Goal: Task Accomplishment & Management: Complete application form

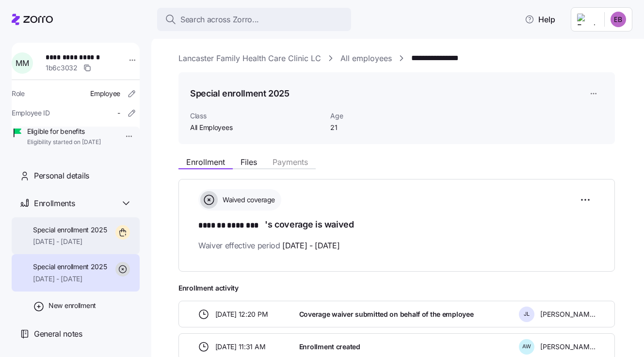
click at [73, 235] on span "Special enrollment 2025" at bounding box center [70, 230] width 74 height 10
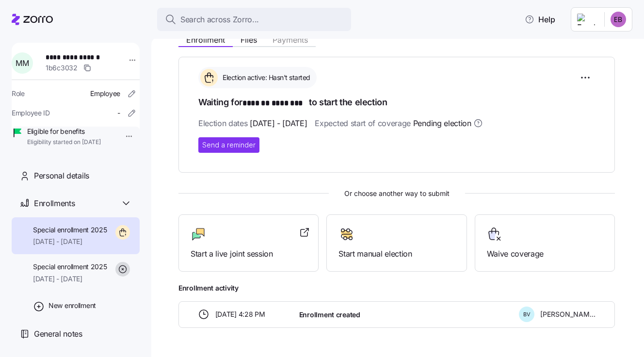
scroll to position [149, 0]
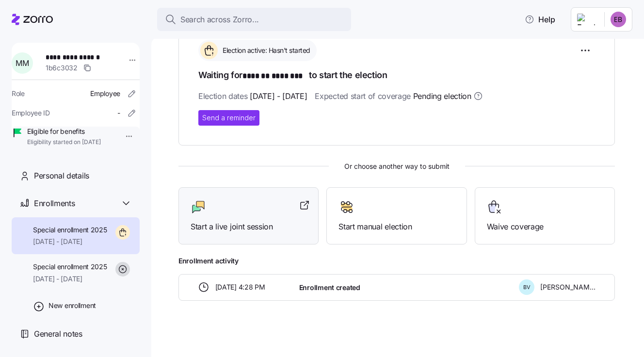
click at [239, 225] on span "Start a live joint session" at bounding box center [248, 227] width 116 height 12
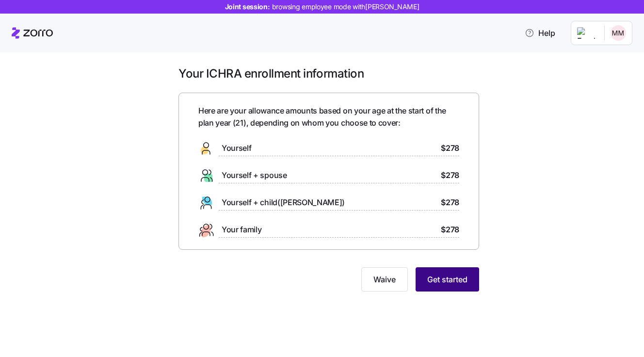
click at [441, 281] on span "Get started" at bounding box center [447, 279] width 40 height 12
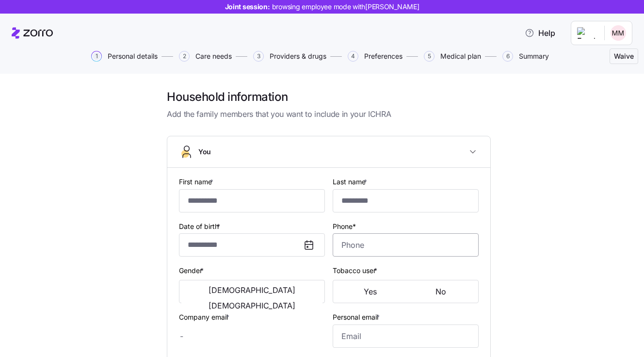
type input "*******"
type input "********"
type input "madi.mc.4@gmail.com"
type input "**********"
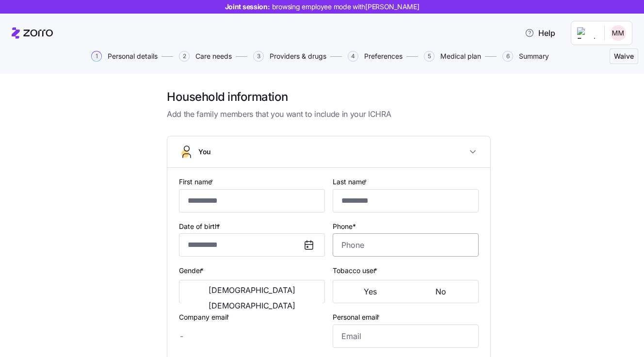
checkbox input "true"
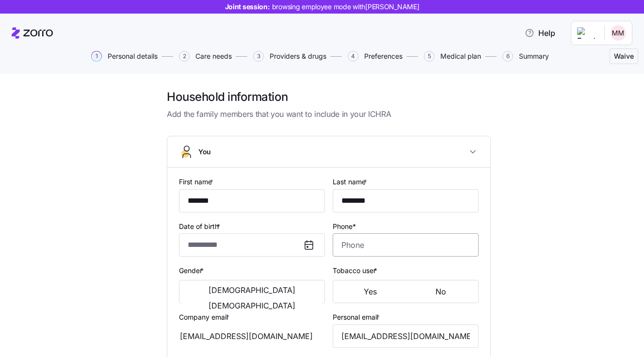
type input "**********"
type input "[PHONE_NUMBER]"
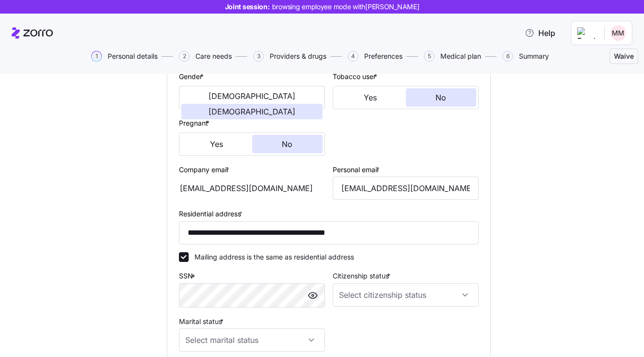
scroll to position [242, 0]
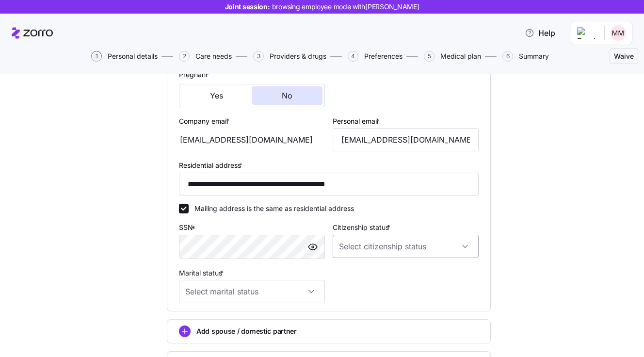
click at [350, 246] on input "Citizenship status *" at bounding box center [405, 246] width 146 height 23
click at [357, 274] on span "[DEMOGRAPHIC_DATA] citizen" at bounding box center [389, 275] width 98 height 11
type input "[DEMOGRAPHIC_DATA] citizen"
click at [303, 289] on input "Marital status *" at bounding box center [252, 291] width 146 height 23
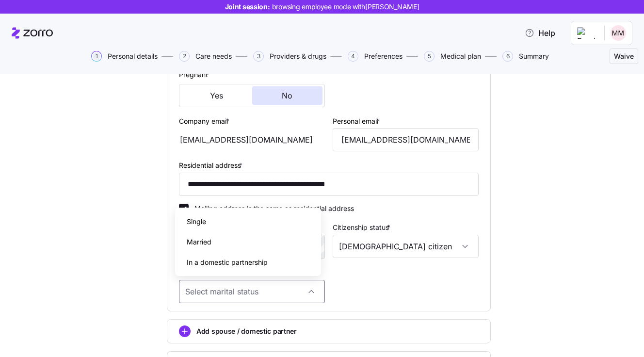
click at [265, 223] on div "Single" at bounding box center [248, 221] width 138 height 20
type input "Single"
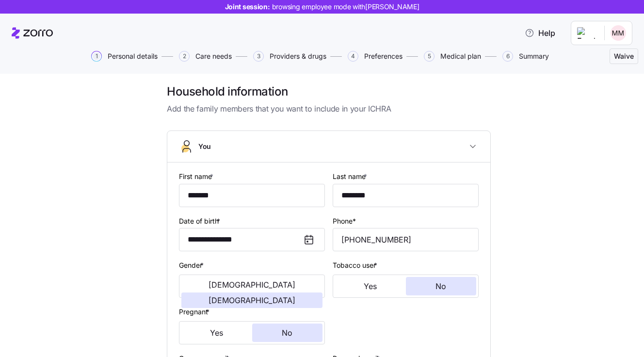
scroll to position [0, 0]
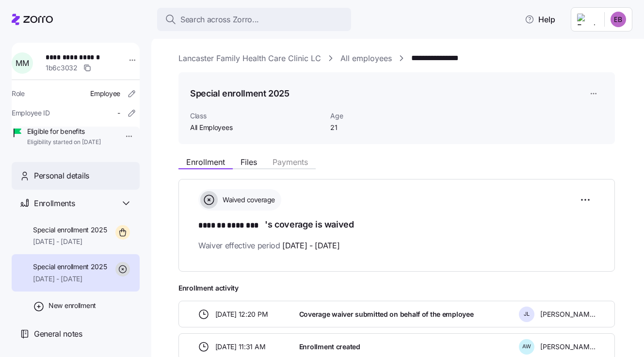
click at [84, 182] on span "Personal details" at bounding box center [61, 176] width 55 height 12
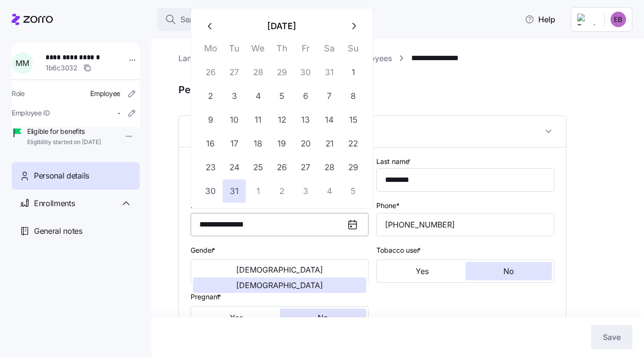
click at [320, 223] on input "**********" at bounding box center [279, 224] width 178 height 23
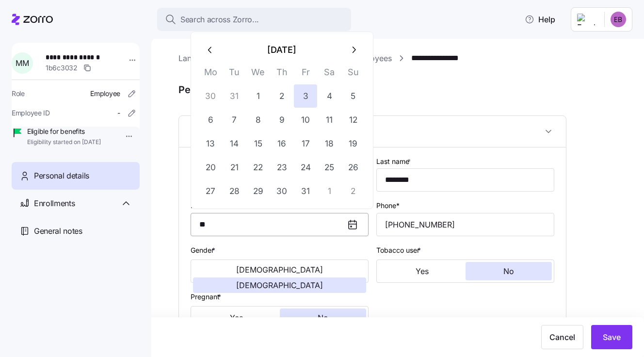
type input "*"
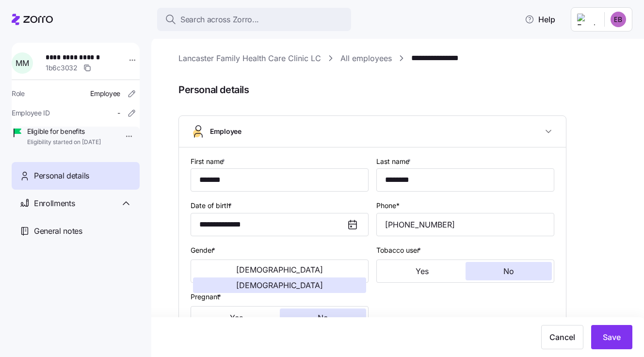
click at [352, 222] on icon at bounding box center [353, 225] width 12 height 12
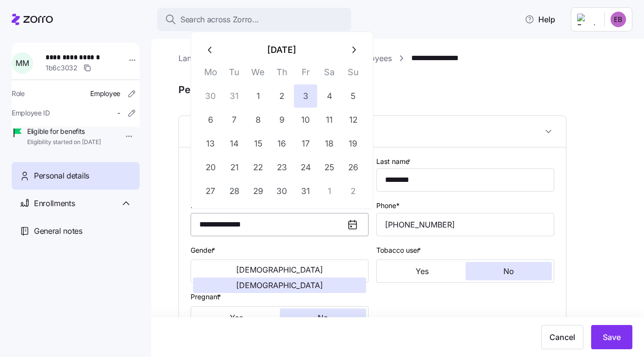
click at [321, 222] on input "**********" at bounding box center [279, 224] width 178 height 23
type input "*"
click at [352, 49] on icon "button" at bounding box center [353, 50] width 11 height 11
click at [208, 47] on icon "button" at bounding box center [210, 50] width 11 height 11
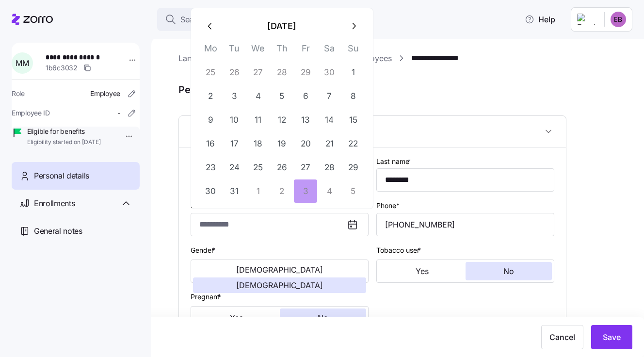
click at [208, 47] on th "Mo" at bounding box center [211, 50] width 24 height 19
click at [208, 25] on icon "button" at bounding box center [210, 26] width 11 height 11
type input "**********"
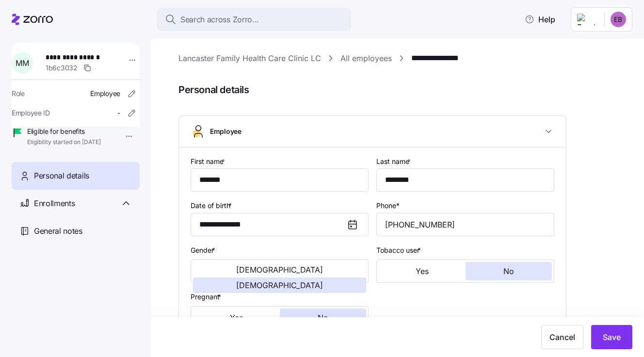
click at [208, 25] on button "Search across Zorro..." at bounding box center [254, 19] width 194 height 23
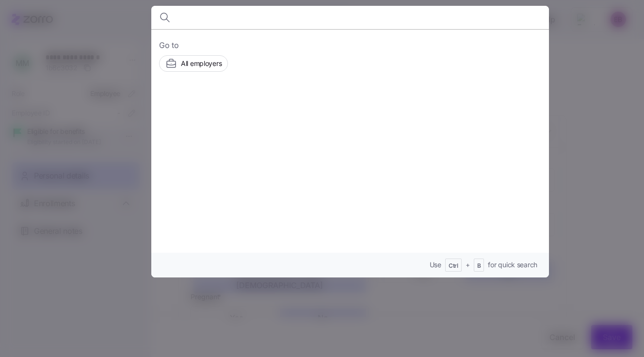
click at [567, 125] on div at bounding box center [322, 178] width 644 height 357
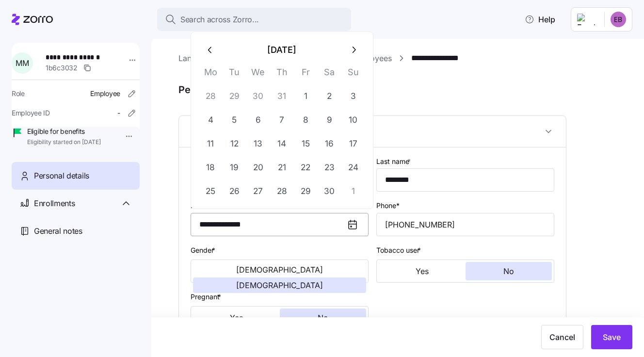
drag, startPoint x: 195, startPoint y: 222, endPoint x: 260, endPoint y: 221, distance: 65.4
click at [260, 221] on input "**********" at bounding box center [279, 224] width 178 height 23
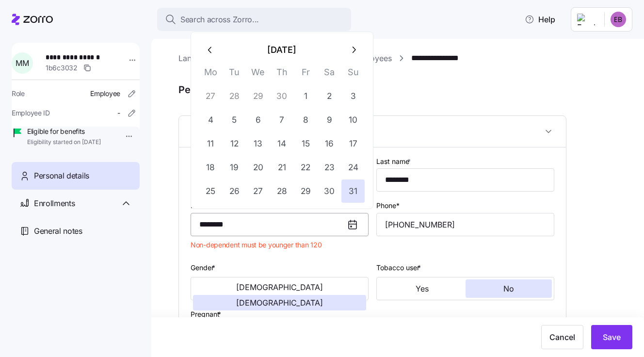
click at [206, 223] on input "********" at bounding box center [279, 224] width 178 height 23
click at [220, 222] on input "*********" at bounding box center [279, 224] width 178 height 23
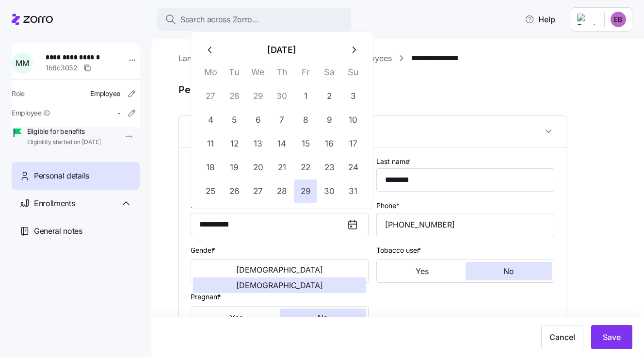
type input "**********"
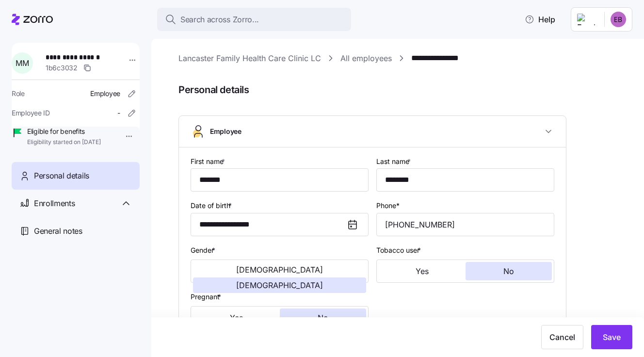
click at [405, 309] on div at bounding box center [465, 309] width 186 height 47
click at [606, 335] on span "Save" at bounding box center [611, 337] width 18 height 12
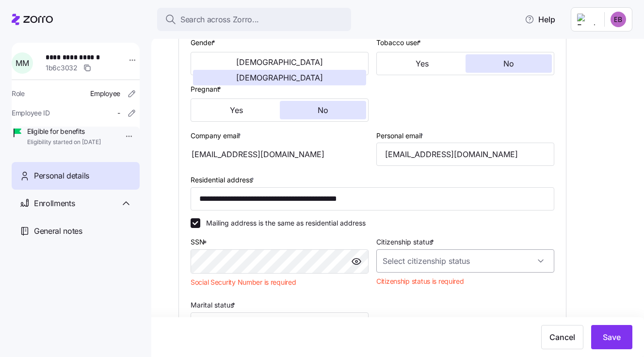
scroll to position [242, 0]
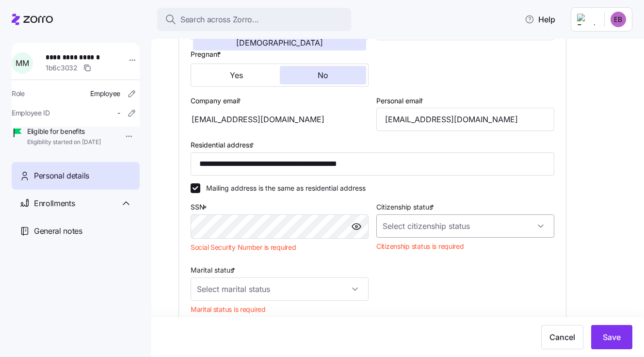
click at [409, 231] on input "Citizenship status *" at bounding box center [465, 225] width 178 height 23
click at [414, 251] on span "[DEMOGRAPHIC_DATA] citizen" at bounding box center [437, 255] width 98 height 11
type input "[DEMOGRAPHIC_DATA] citizen"
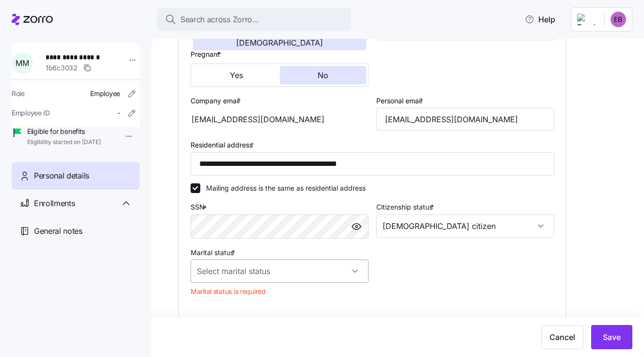
click at [240, 269] on input "Marital status *" at bounding box center [279, 270] width 178 height 23
click at [236, 298] on div "Single" at bounding box center [279, 300] width 170 height 20
type input "Single"
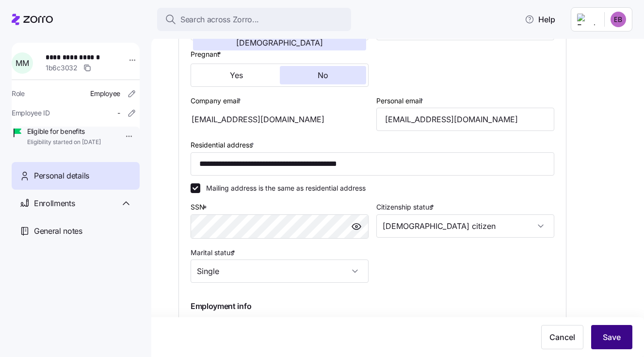
click at [602, 335] on span "Save" at bounding box center [611, 337] width 18 height 12
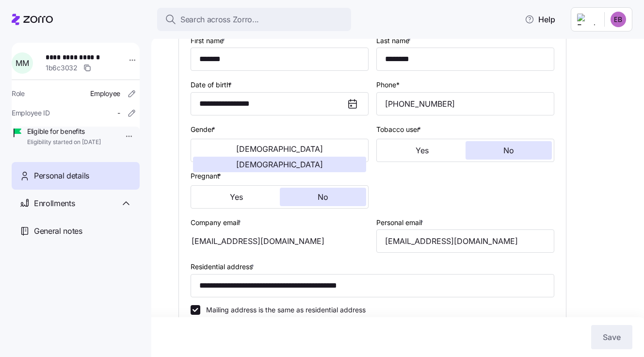
scroll to position [0, 0]
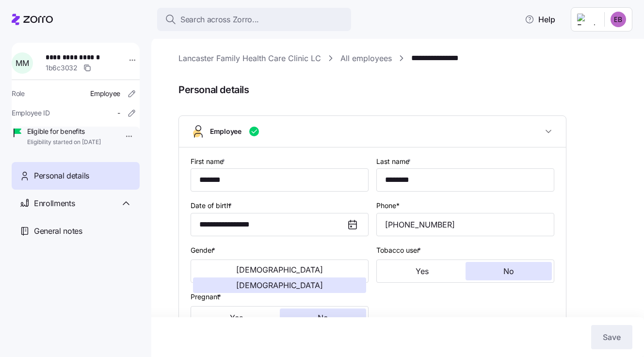
click at [294, 82] on span "Personal details" at bounding box center [404, 90] width 452 height 16
click at [367, 59] on link "All employees" at bounding box center [365, 58] width 51 height 12
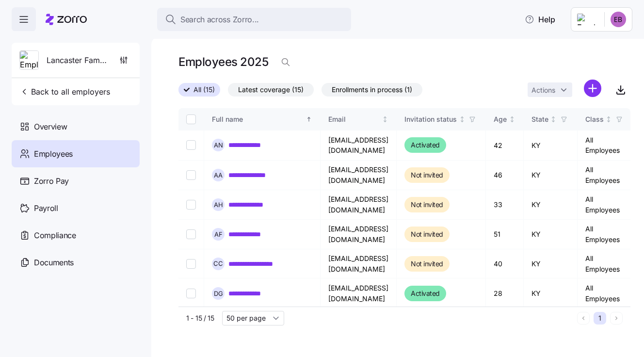
click at [60, 151] on span "Employees" at bounding box center [53, 154] width 39 height 12
click at [65, 94] on span "Back to all employers" at bounding box center [64, 92] width 91 height 12
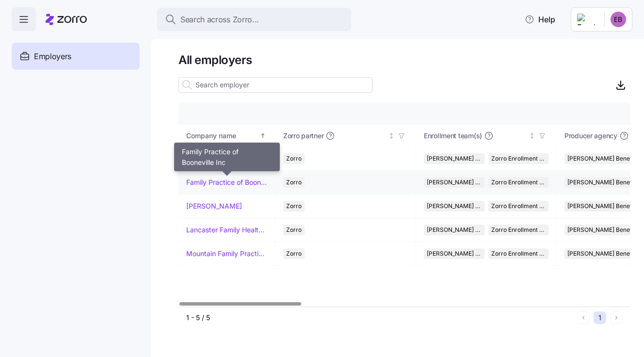
click at [200, 181] on link "Family Practice of Booneville Inc" at bounding box center [226, 182] width 81 height 10
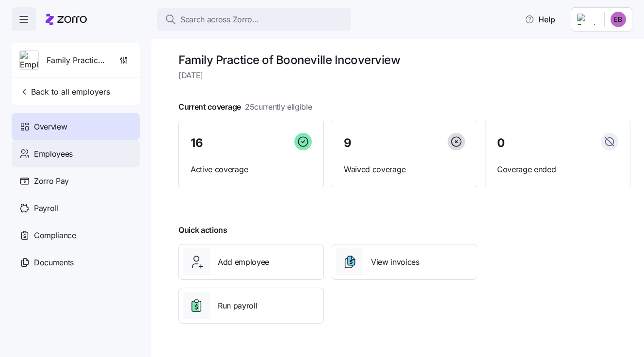
click at [75, 153] on div "Employees" at bounding box center [76, 153] width 128 height 27
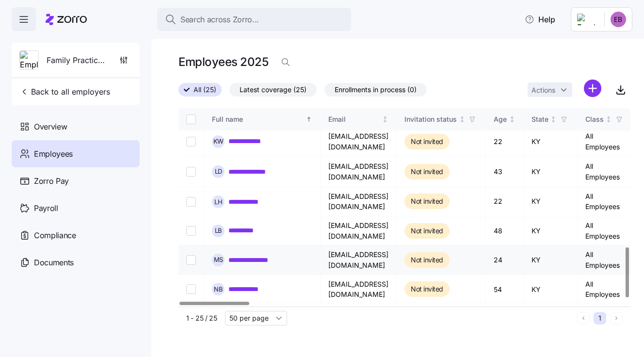
scroll to position [558, 0]
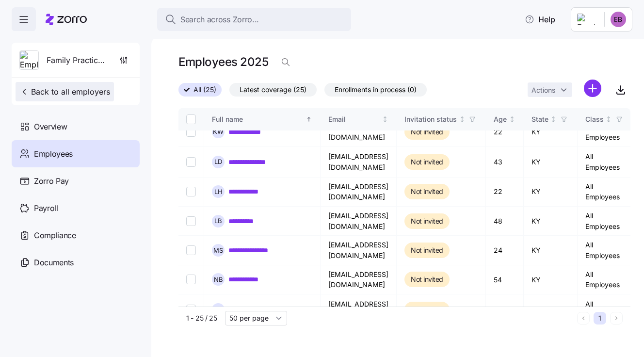
click at [79, 90] on span "Back to all employers" at bounding box center [64, 92] width 91 height 12
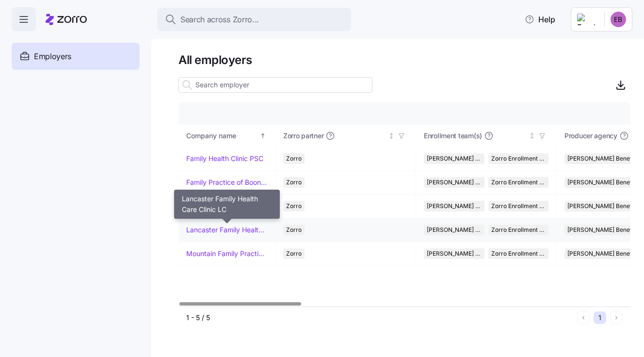
click at [214, 227] on link "Lancaster Family Health Care Clinic LC" at bounding box center [226, 230] width 81 height 10
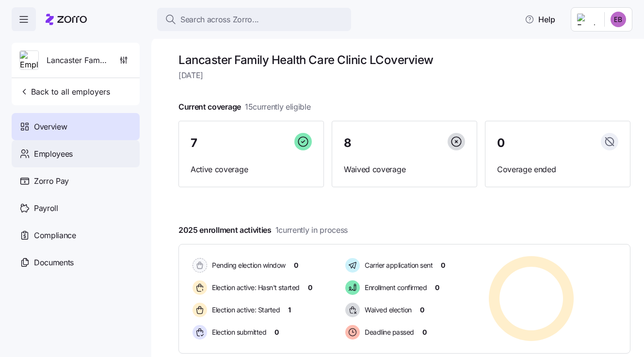
click at [46, 150] on span "Employees" at bounding box center [53, 154] width 39 height 12
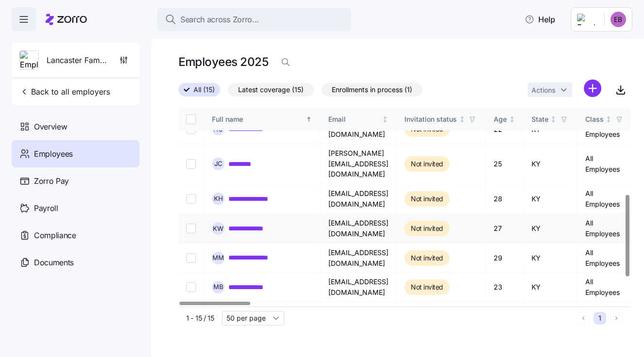
scroll to position [242, 0]
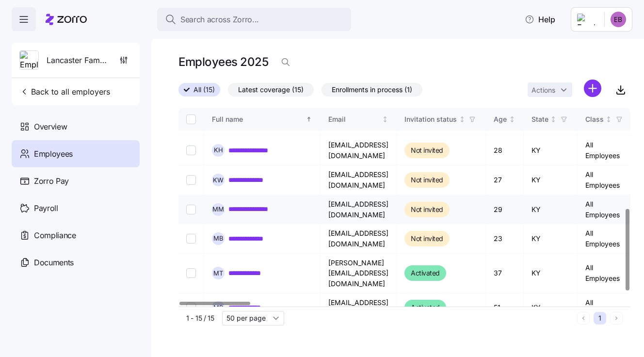
click at [245, 204] on link "**********" at bounding box center [257, 209] width 59 height 10
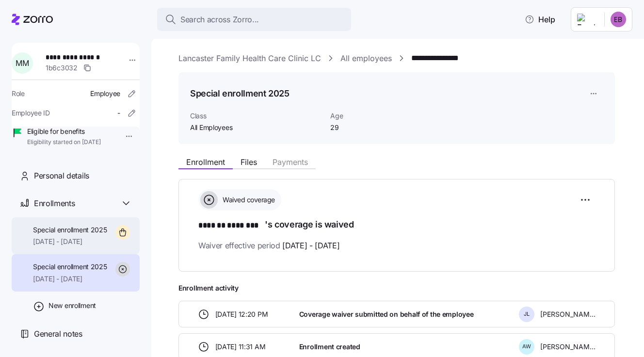
click at [74, 246] on span "11/01/2025 - 12/31/2025" at bounding box center [70, 241] width 74 height 10
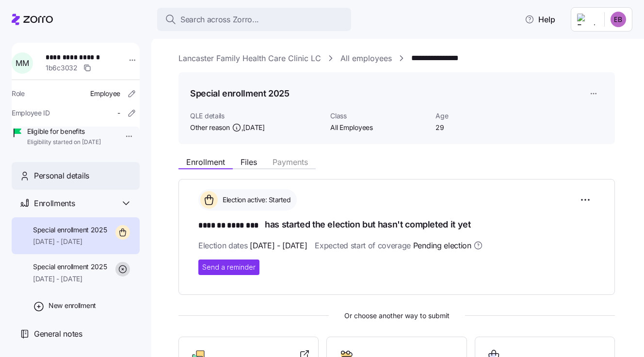
click at [63, 182] on span "Personal details" at bounding box center [61, 176] width 55 height 12
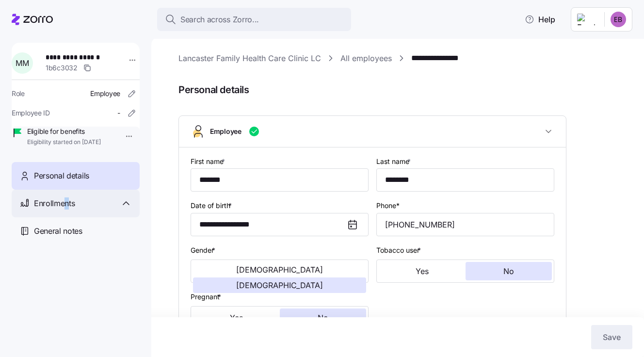
click at [67, 209] on span "Enrollments" at bounding box center [54, 203] width 41 height 12
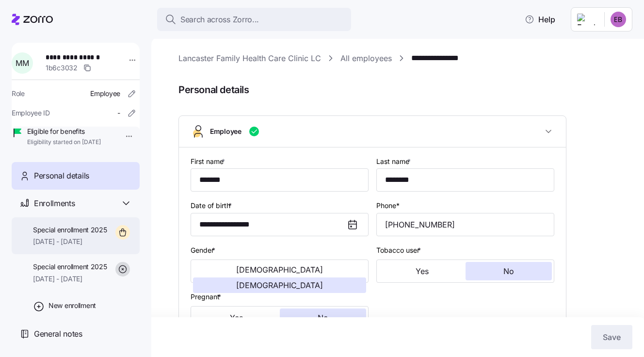
drag, startPoint x: 67, startPoint y: 211, endPoint x: 67, endPoint y: 246, distance: 34.9
click at [67, 235] on span "Special enrollment 2025" at bounding box center [70, 230] width 74 height 10
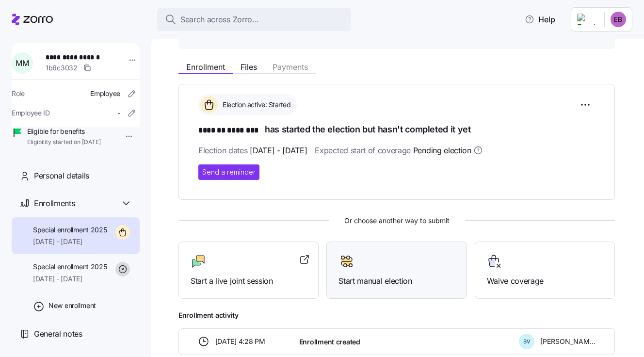
scroll to position [97, 0]
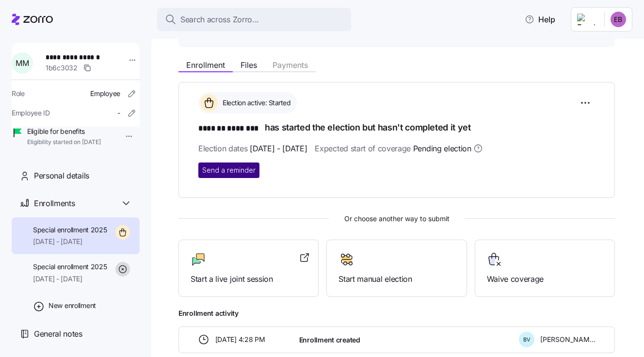
click at [227, 167] on span "Send a reminder" at bounding box center [228, 170] width 53 height 10
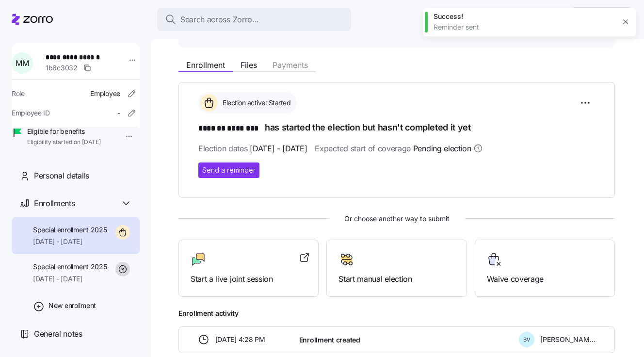
scroll to position [149, 0]
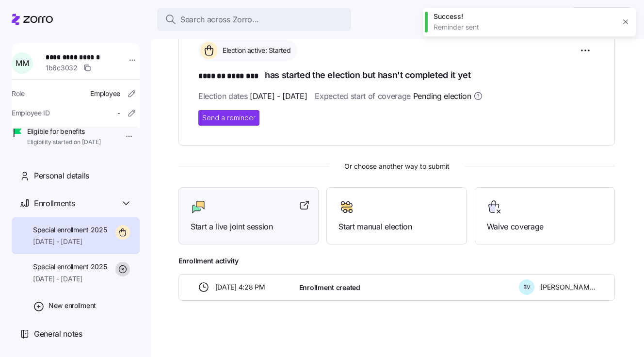
click at [257, 225] on span "Start a live joint session" at bounding box center [248, 227] width 116 height 12
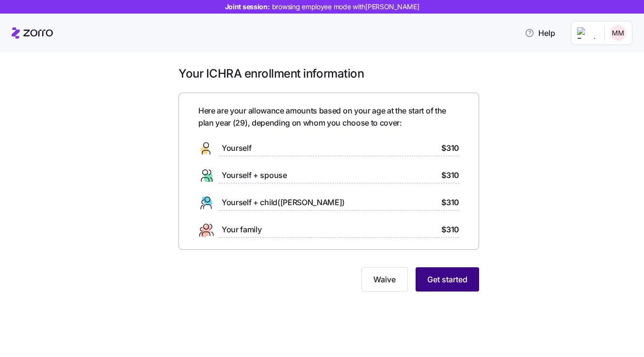
click at [433, 274] on span "Get started" at bounding box center [447, 279] width 40 height 12
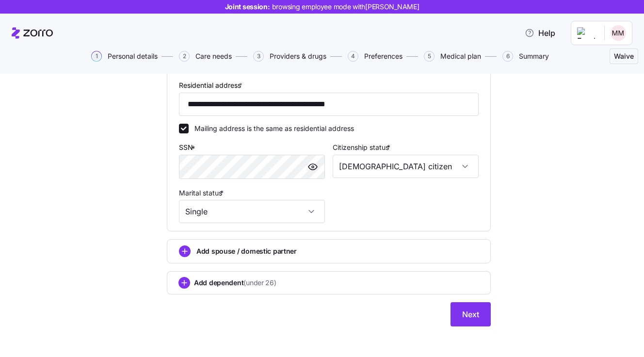
scroll to position [326, 0]
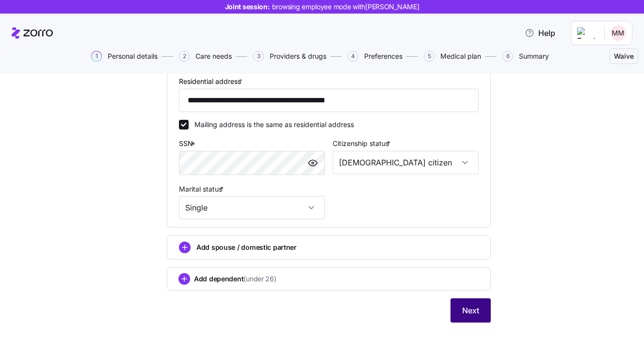
click at [469, 307] on span "Next" at bounding box center [470, 310] width 17 height 12
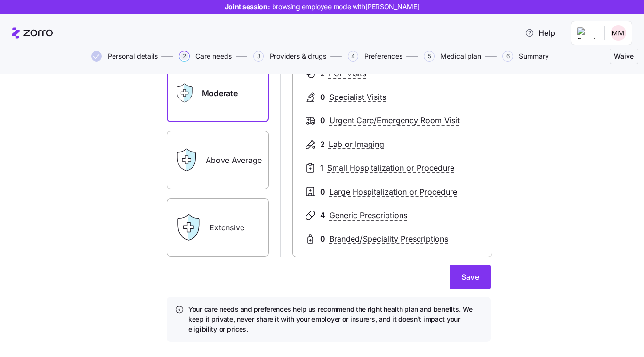
scroll to position [164, 0]
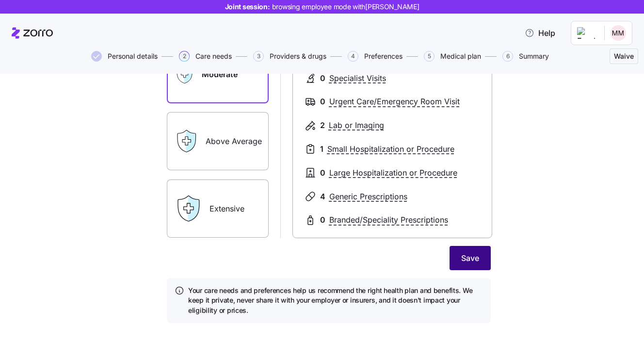
click at [461, 257] on span "Save" at bounding box center [470, 258] width 18 height 12
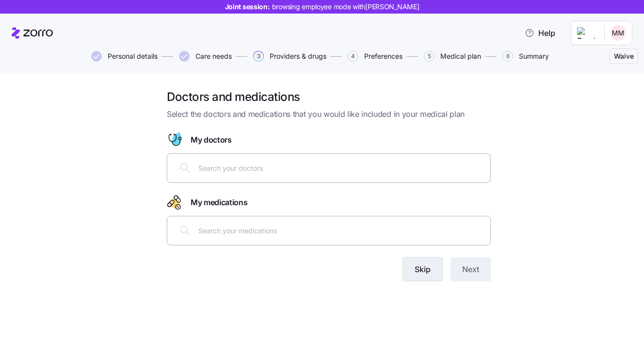
click at [419, 265] on span "Skip" at bounding box center [422, 269] width 16 height 12
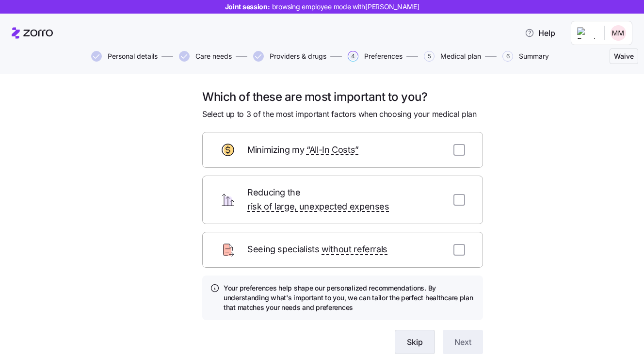
click at [417, 336] on span "Skip" at bounding box center [415, 342] width 16 height 12
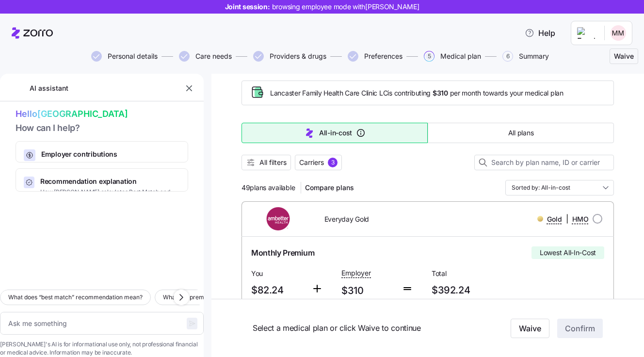
scroll to position [48, 0]
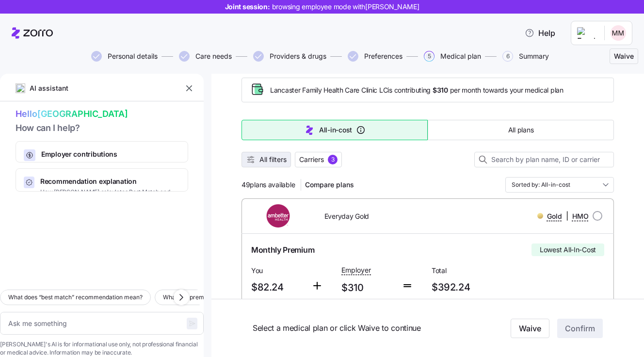
click at [266, 159] on span "All filters" at bounding box center [272, 160] width 27 height 10
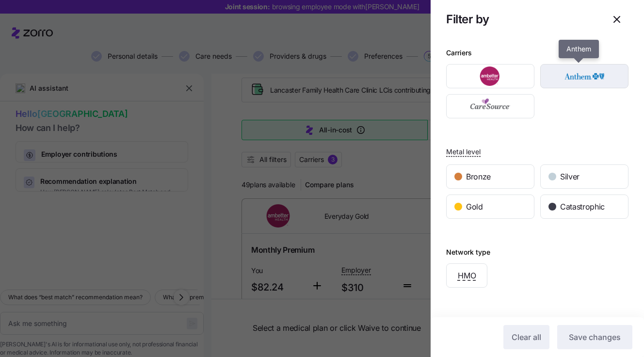
click at [565, 79] on img "button" at bounding box center [584, 75] width 71 height 19
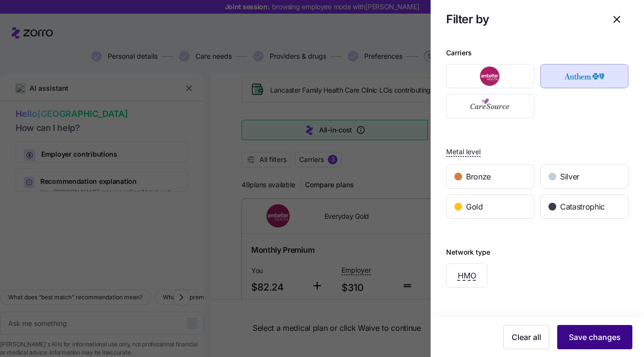
click at [576, 335] on span "Save changes" at bounding box center [594, 337] width 52 height 12
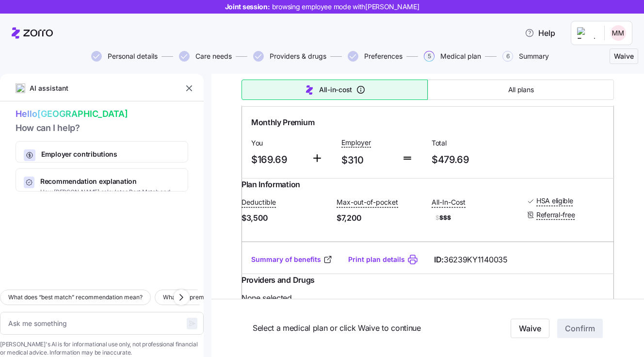
scroll to position [3295, 0]
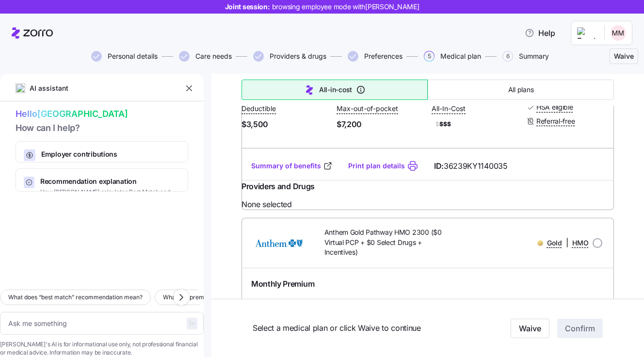
type textarea "x"
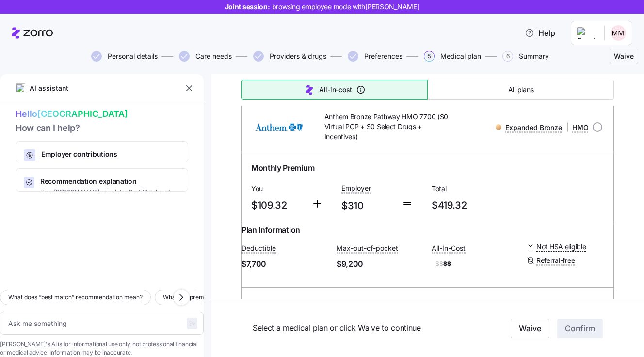
scroll to position [775, 0]
